Goal: Find specific page/section: Find specific page/section

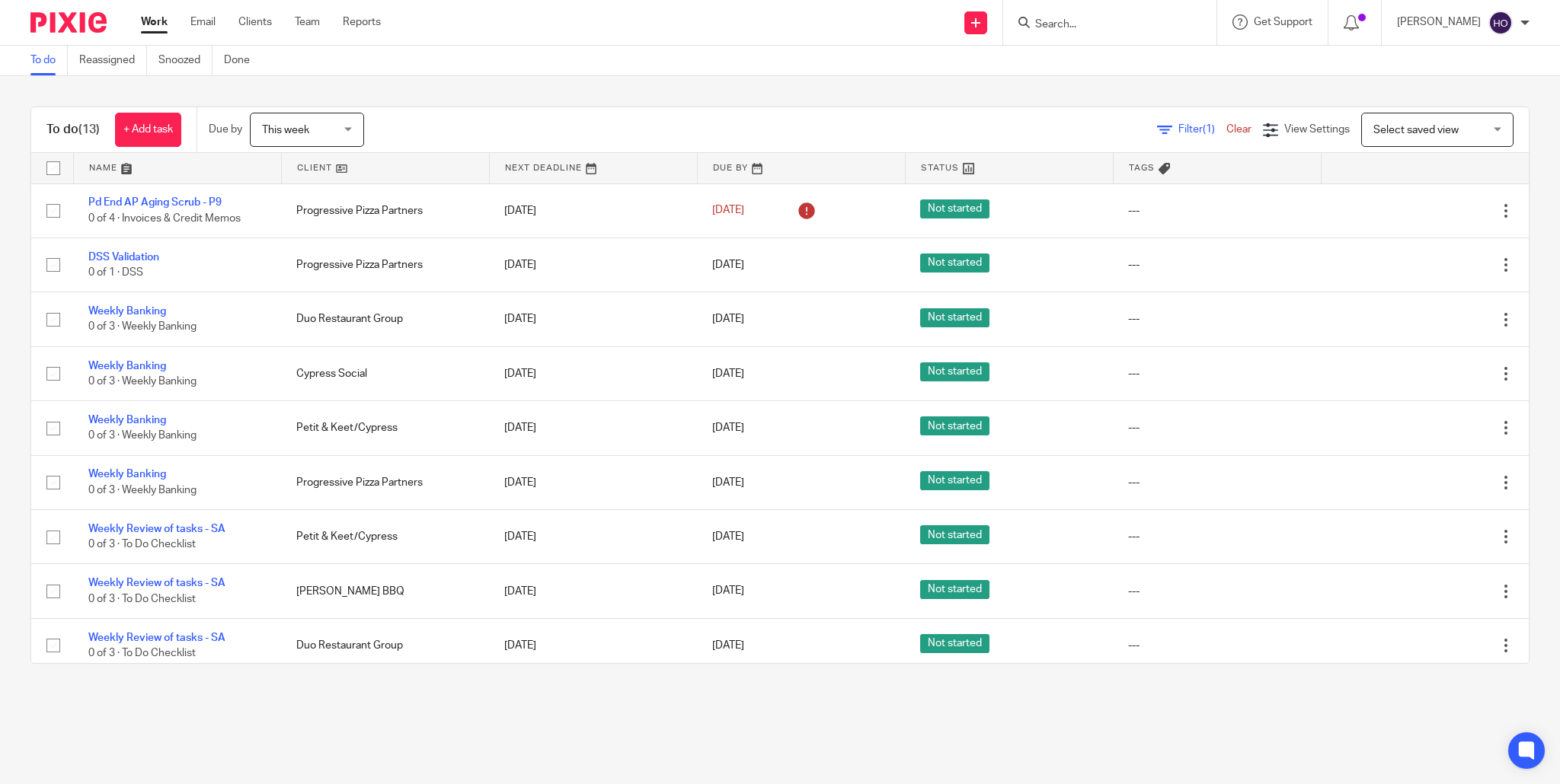
click at [1120, 19] on input "Search" at bounding box center [1101, 25] width 137 height 14
type input "ab bricks"
click button "submit" at bounding box center [0, 0] width 0 height 0
click at [1149, 84] on link at bounding box center [1193, 72] width 327 height 47
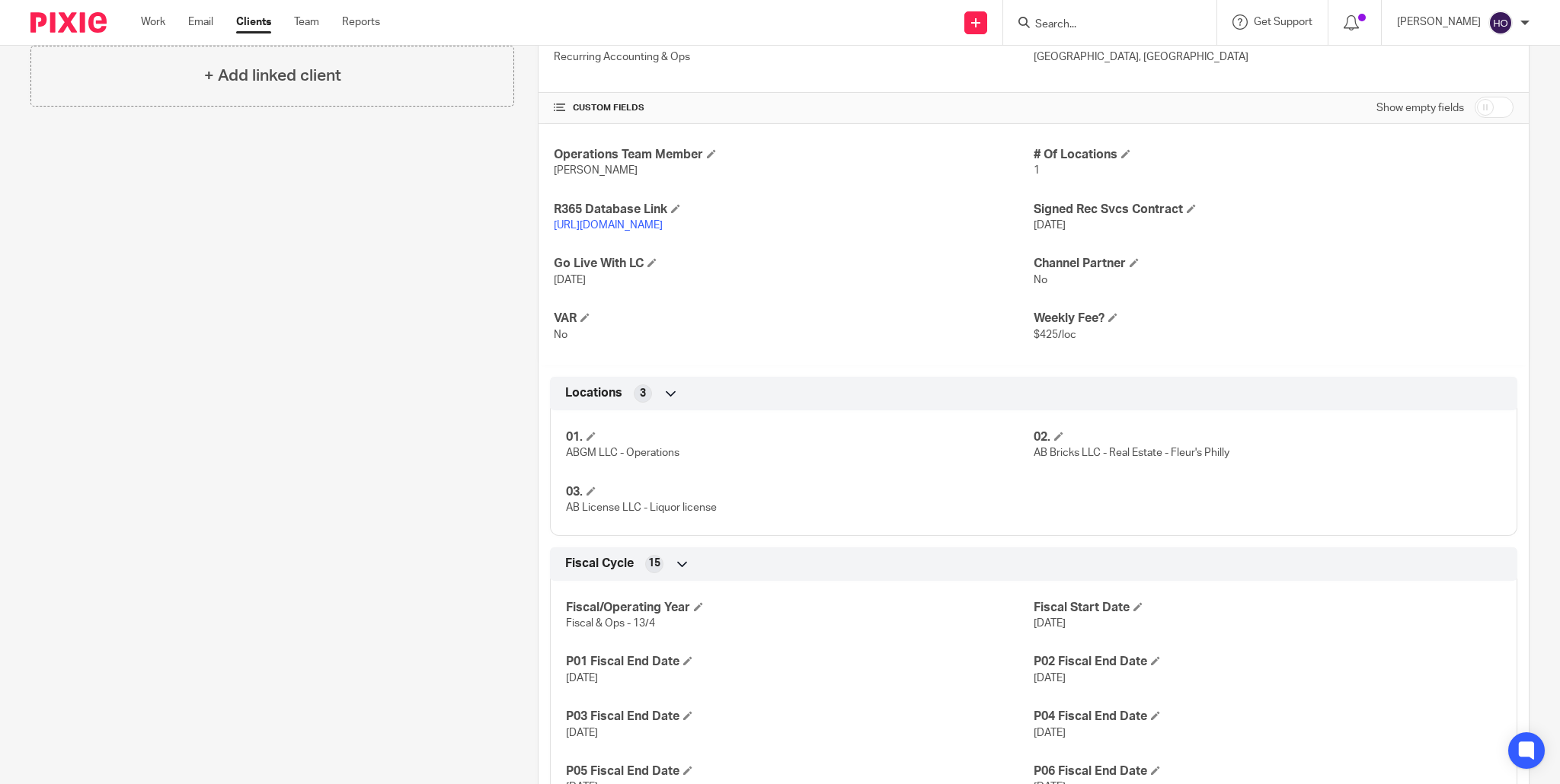
scroll to position [586, 0]
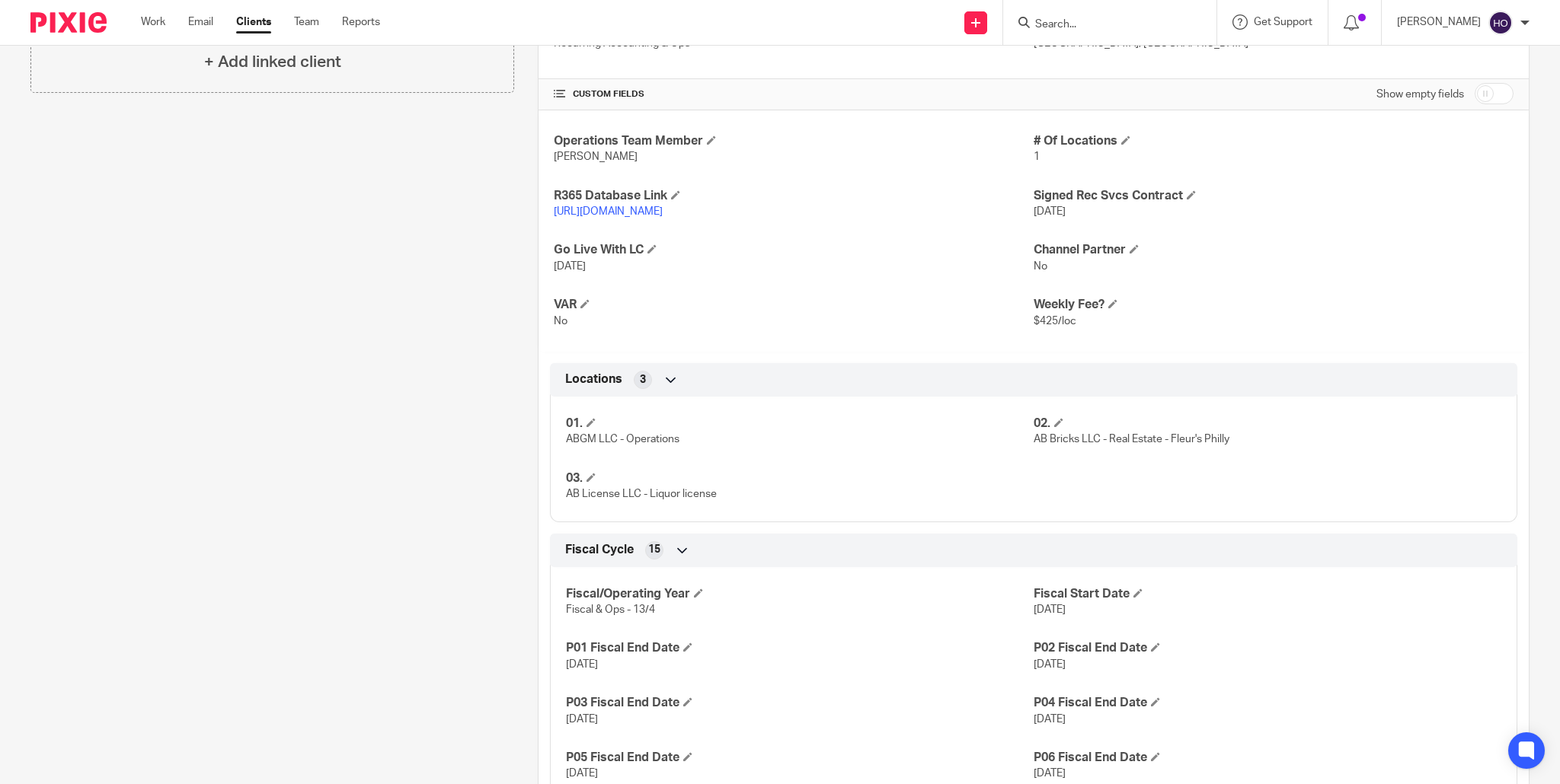
click at [662, 211] on link "https://abhospitality.restaurant365.com" at bounding box center [607, 211] width 109 height 10
